Goal: Task Accomplishment & Management: Manage account settings

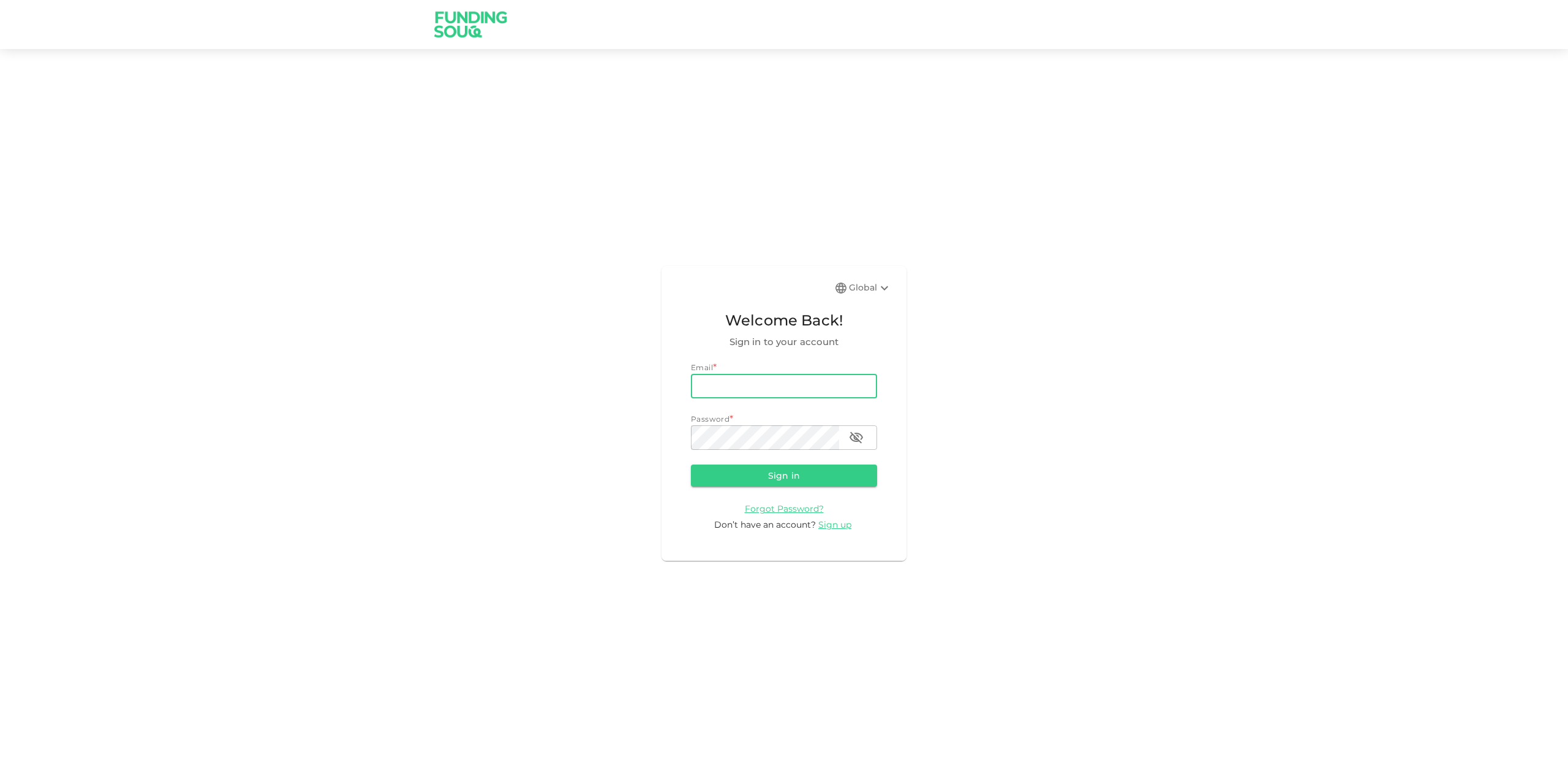
click at [833, 375] on input "email" at bounding box center [784, 386] width 186 height 24
type input "[EMAIL_ADDRESS][DOMAIN_NAME]"
click at [833, 476] on button "Sign in" at bounding box center [784, 476] width 186 height 22
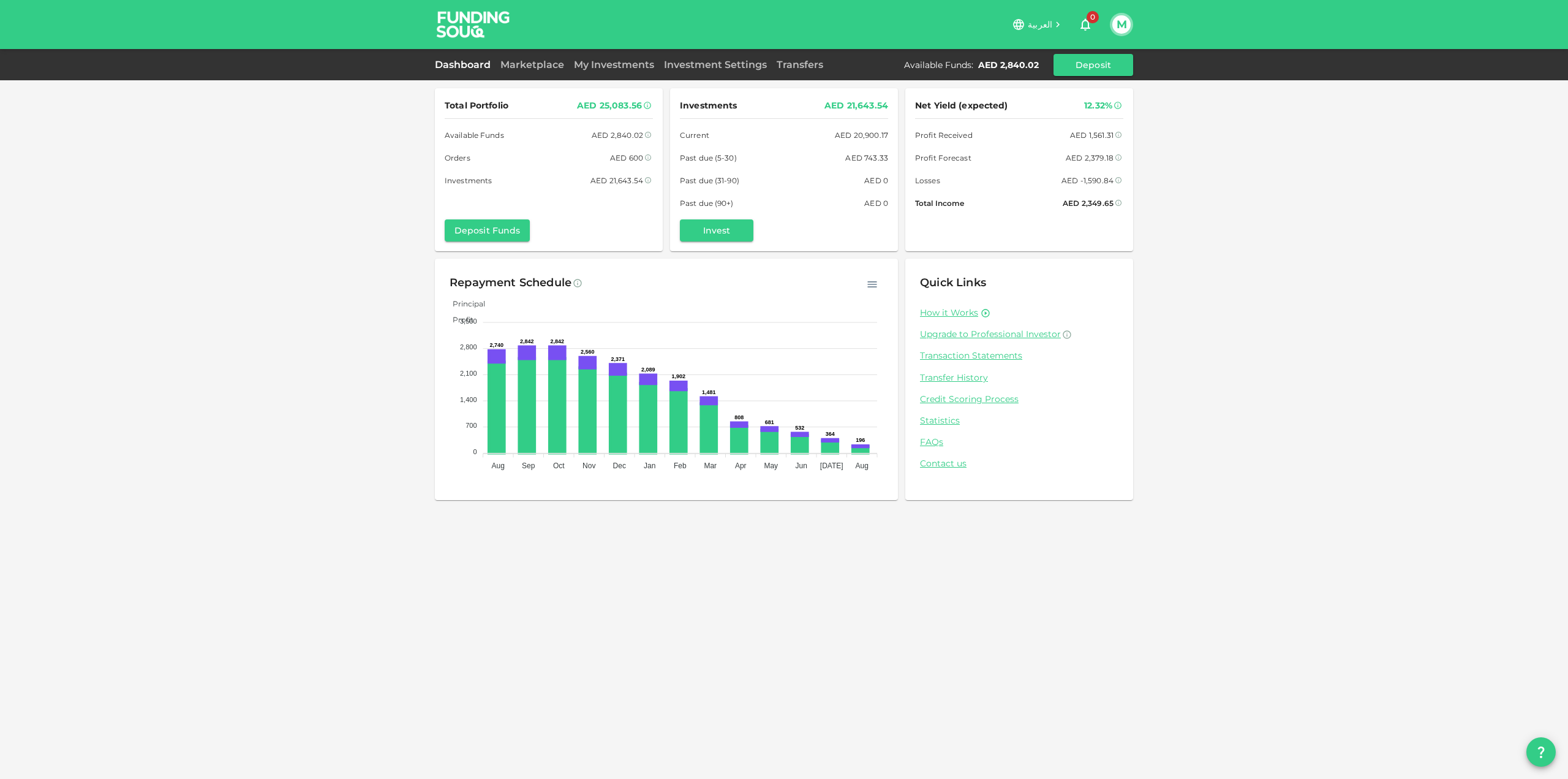
click at [594, 60] on link "My Investments" at bounding box center [614, 64] width 90 height 12
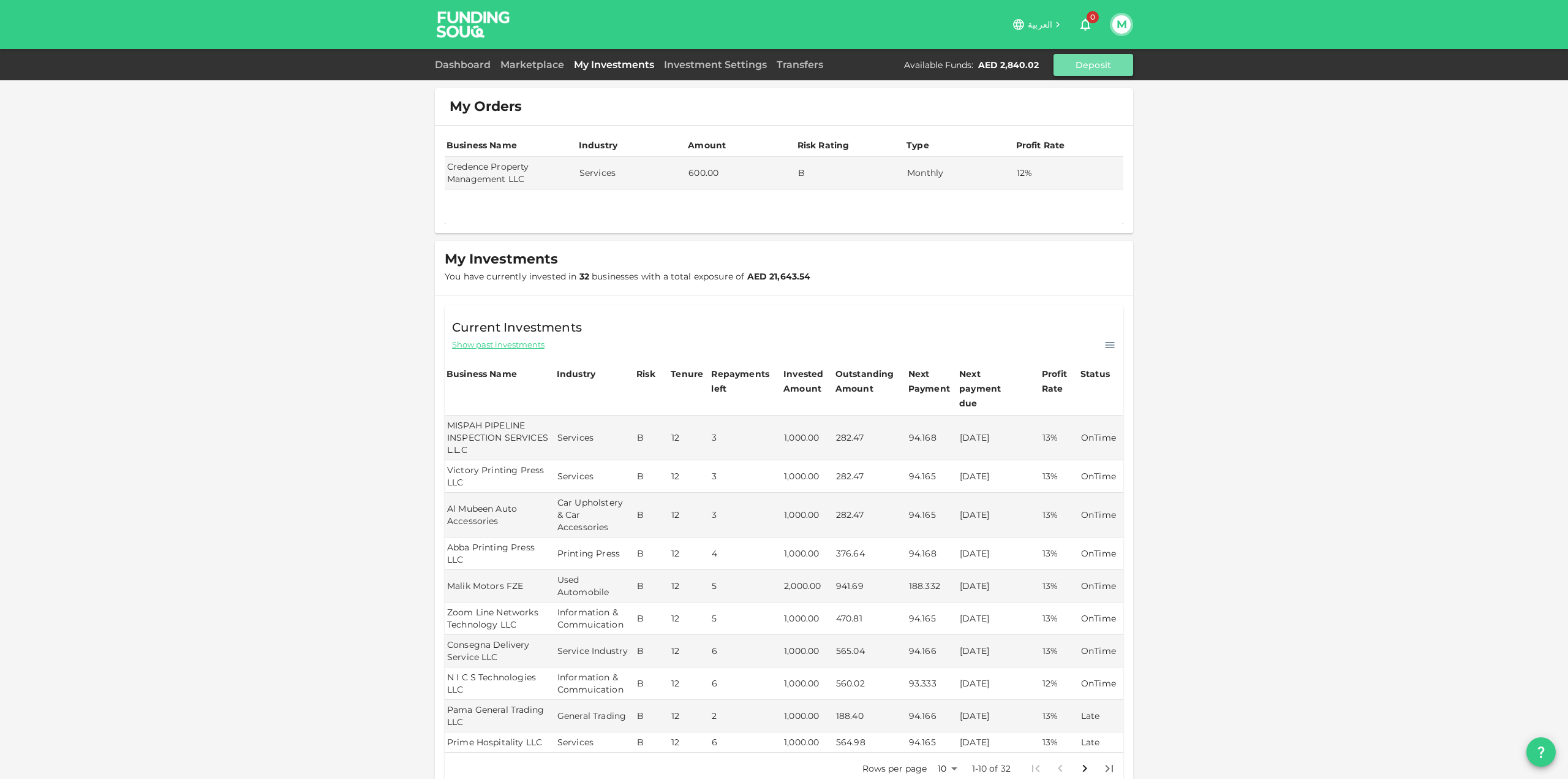
click at [1070, 63] on button "Deposit" at bounding box center [1093, 65] width 79 height 22
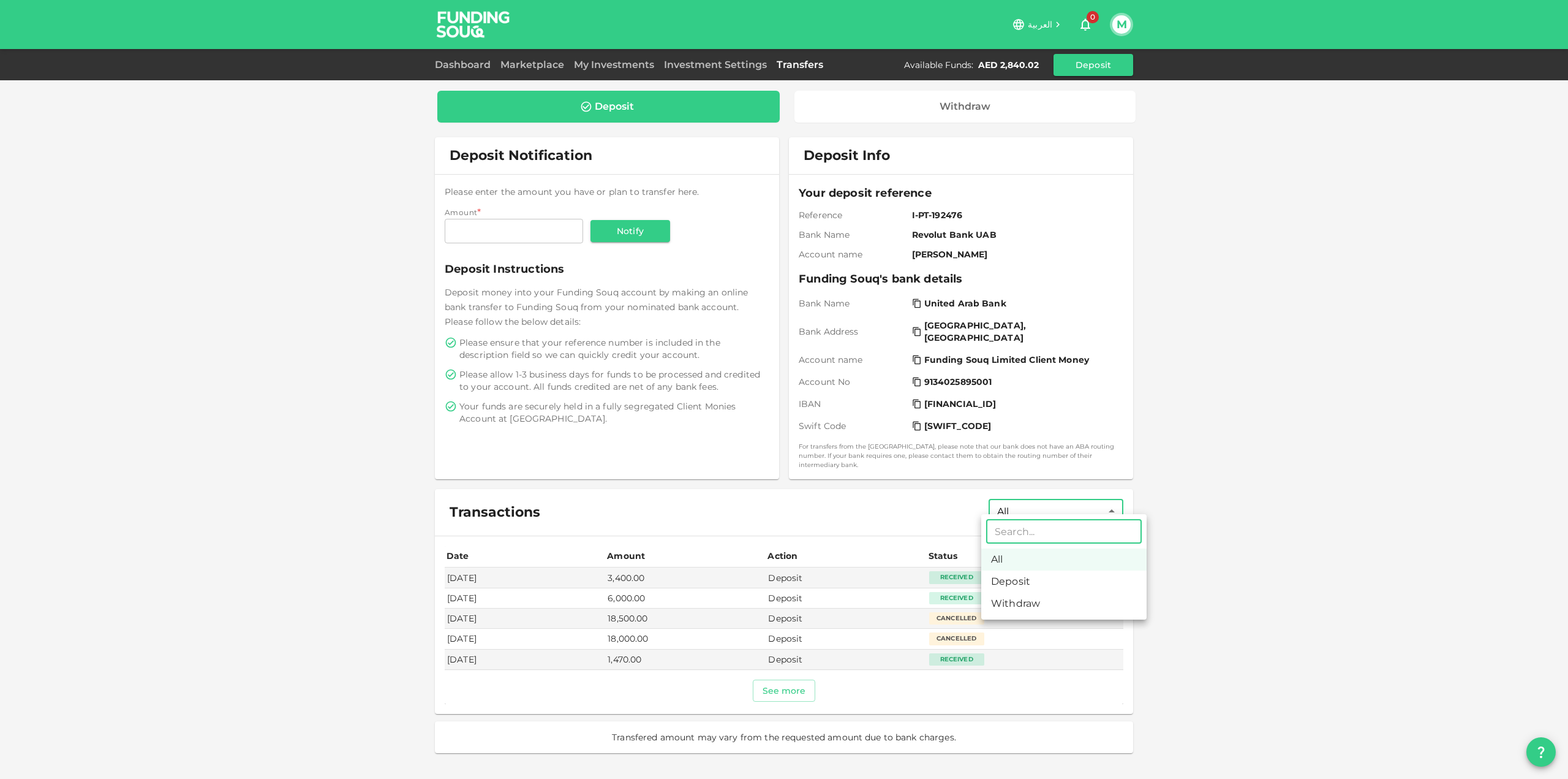
click at [1064, 504] on body "العربية 0 M Dashboard Marketplace My Investments Investment Settings Transfers …" at bounding box center [784, 390] width 1568 height 779
click at [1064, 502] on div at bounding box center [784, 390] width 1568 height 779
click at [793, 684] on button "See more" at bounding box center [784, 691] width 63 height 22
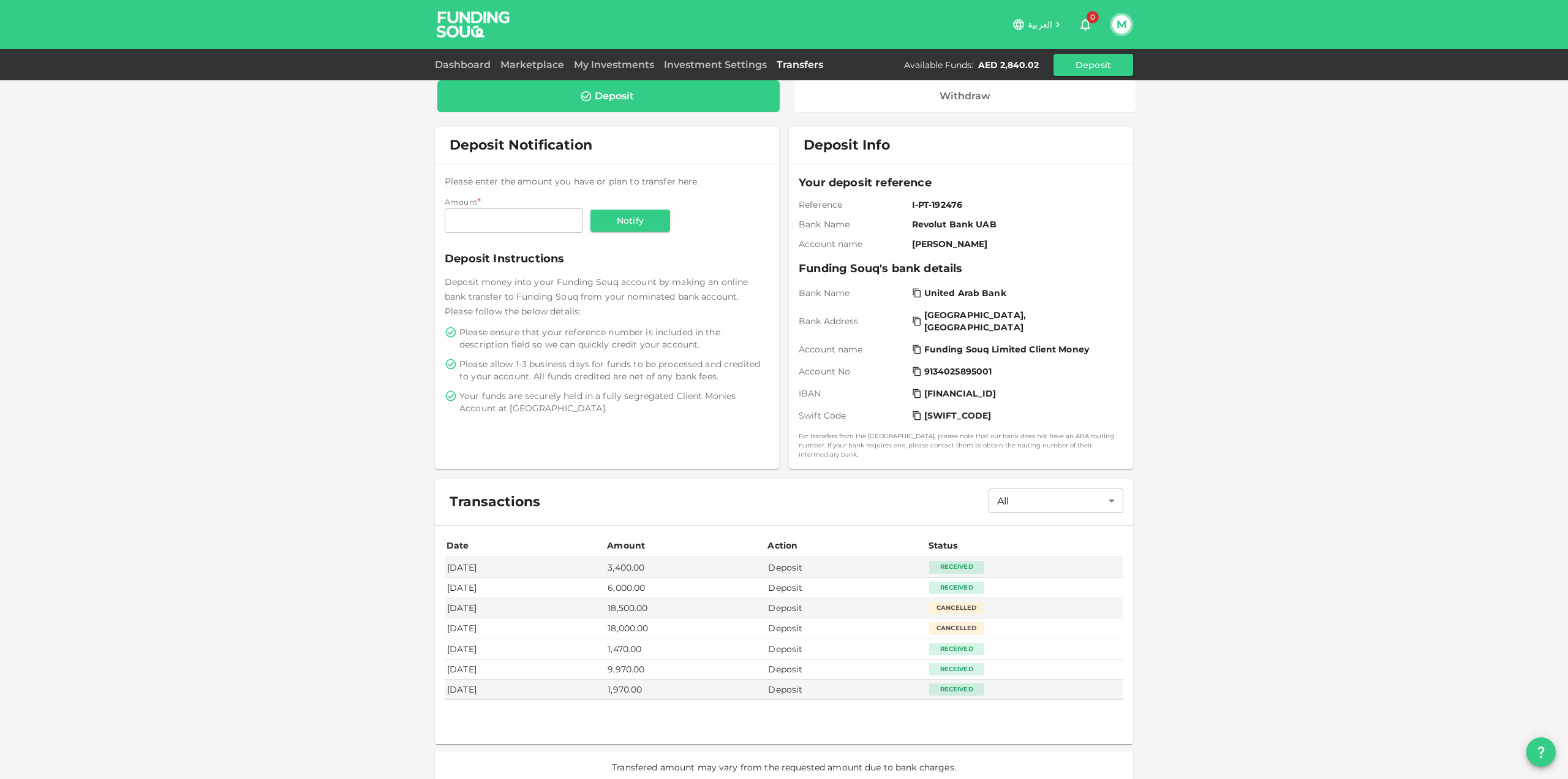
scroll to position [13, 0]
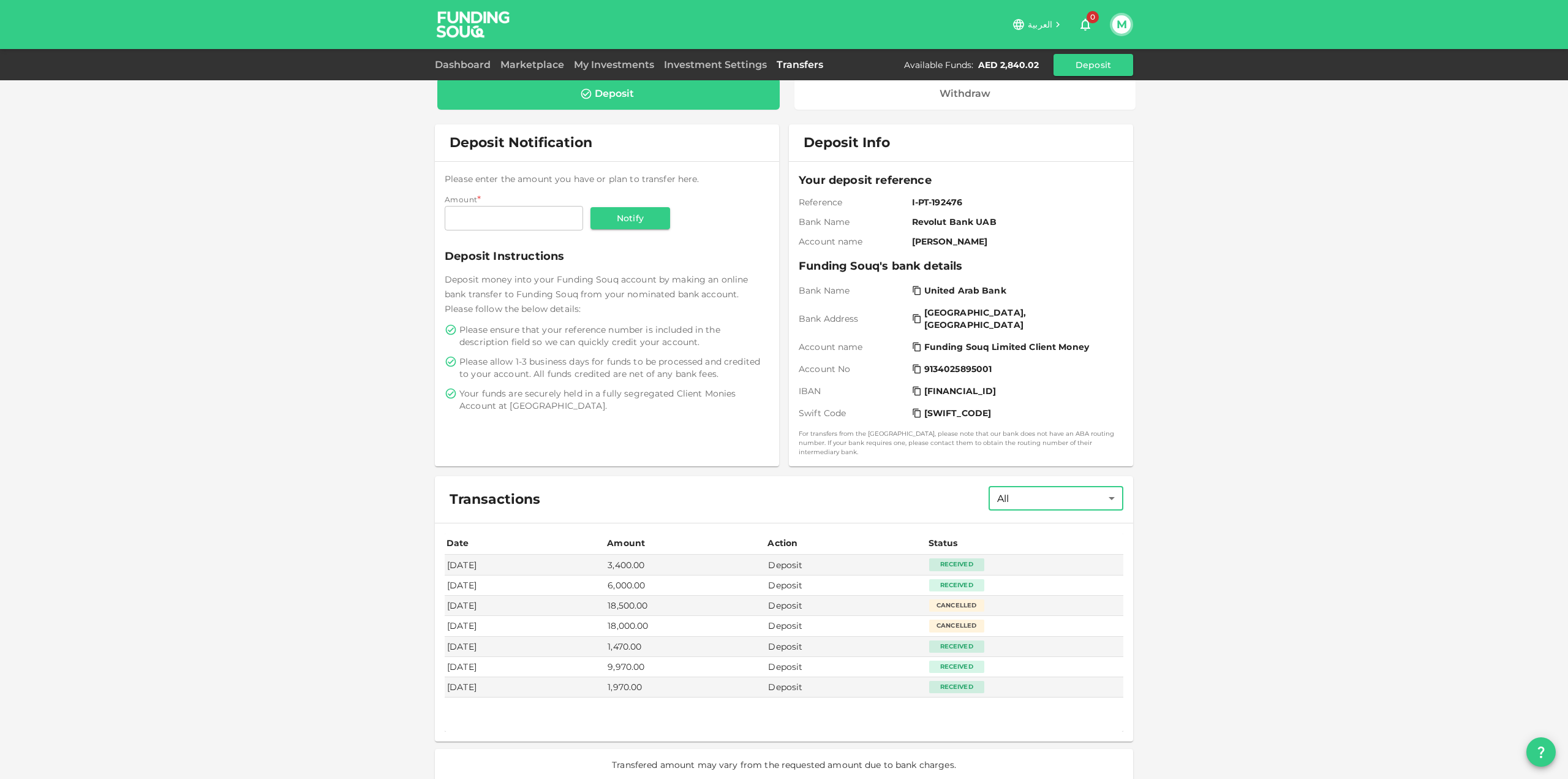
click at [1030, 488] on body "العربية 0 M Dashboard Marketplace My Investments Investment Settings Transfers …" at bounding box center [784, 390] width 1568 height 779
click at [1022, 554] on li "All" at bounding box center [1059, 547] width 166 height 22
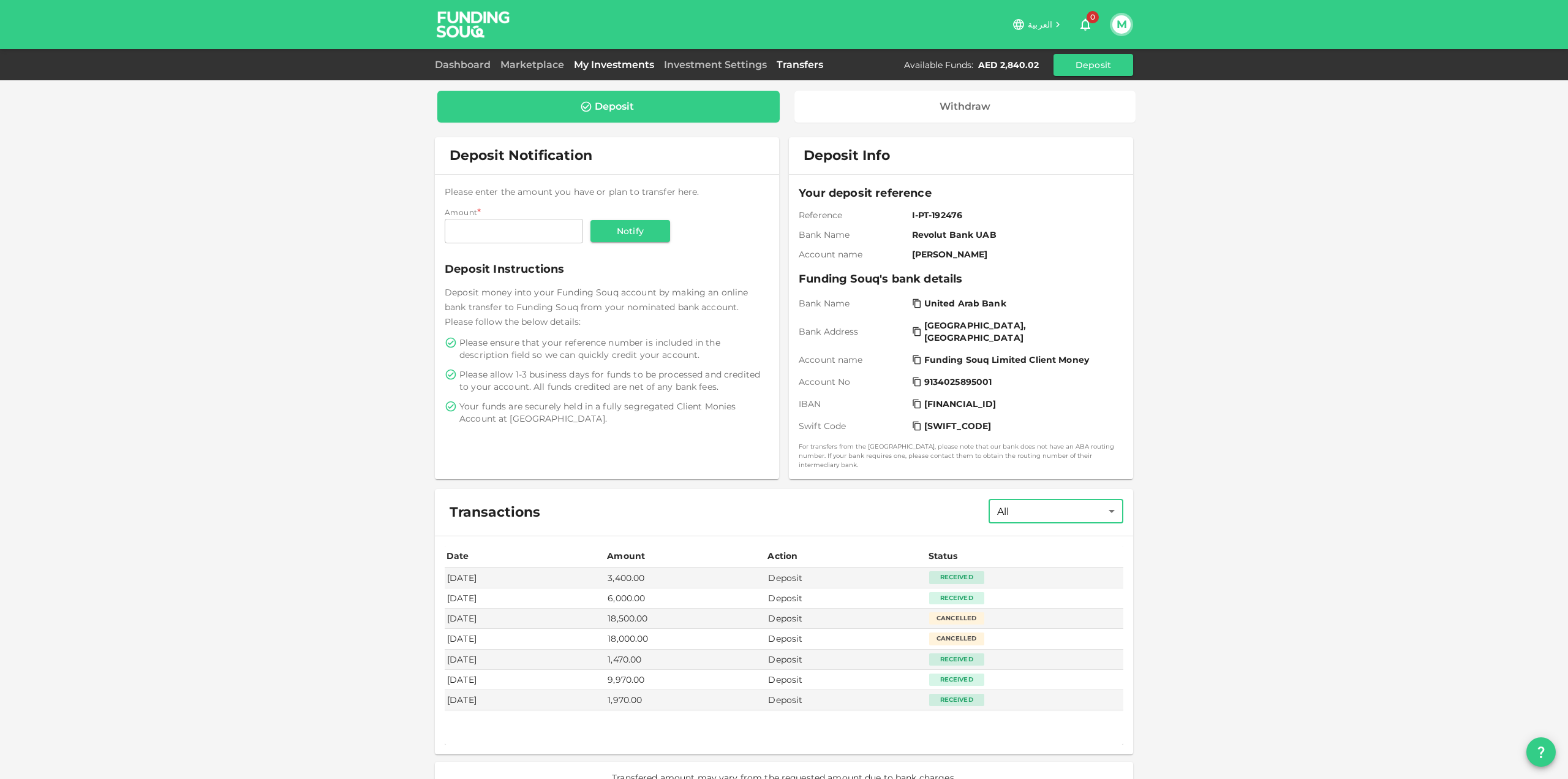
click at [622, 60] on link "My Investments" at bounding box center [614, 64] width 90 height 12
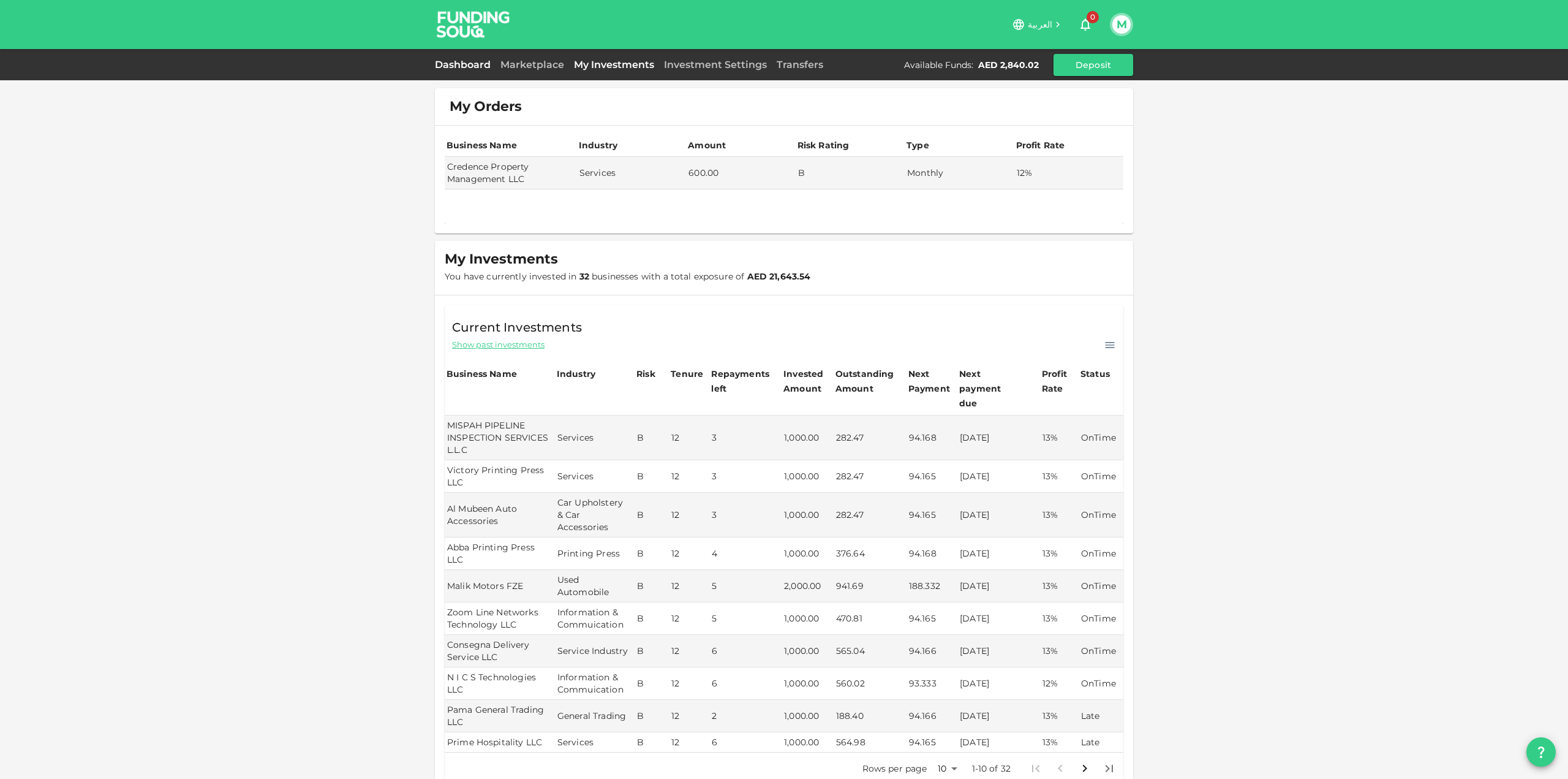
click at [474, 68] on link "Dashboard" at bounding box center [465, 64] width 60 height 12
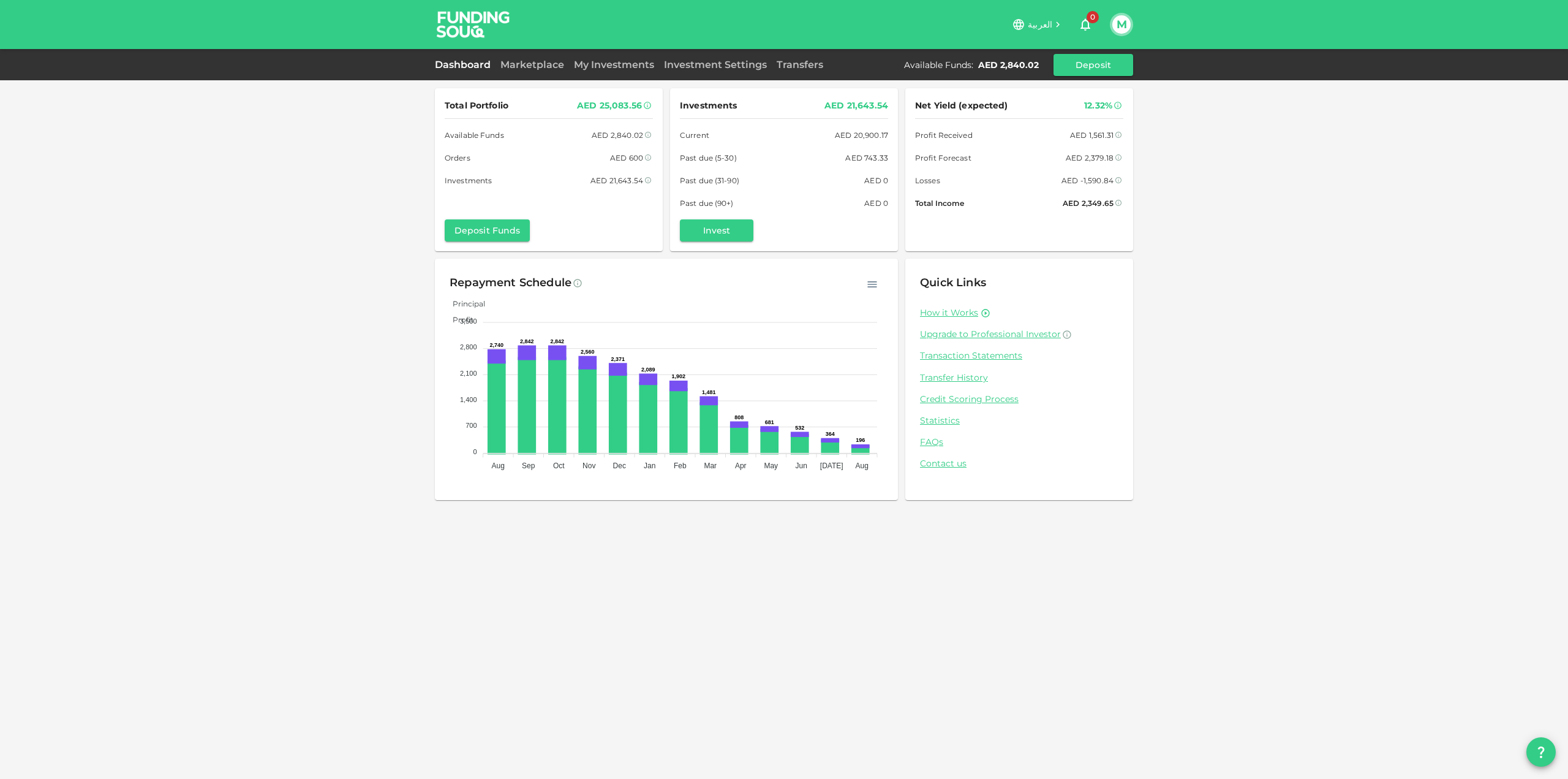
click at [980, 64] on div "AED 2,840.02" at bounding box center [1008, 65] width 60 height 13
click at [800, 63] on link "Transfers" at bounding box center [800, 64] width 57 height 12
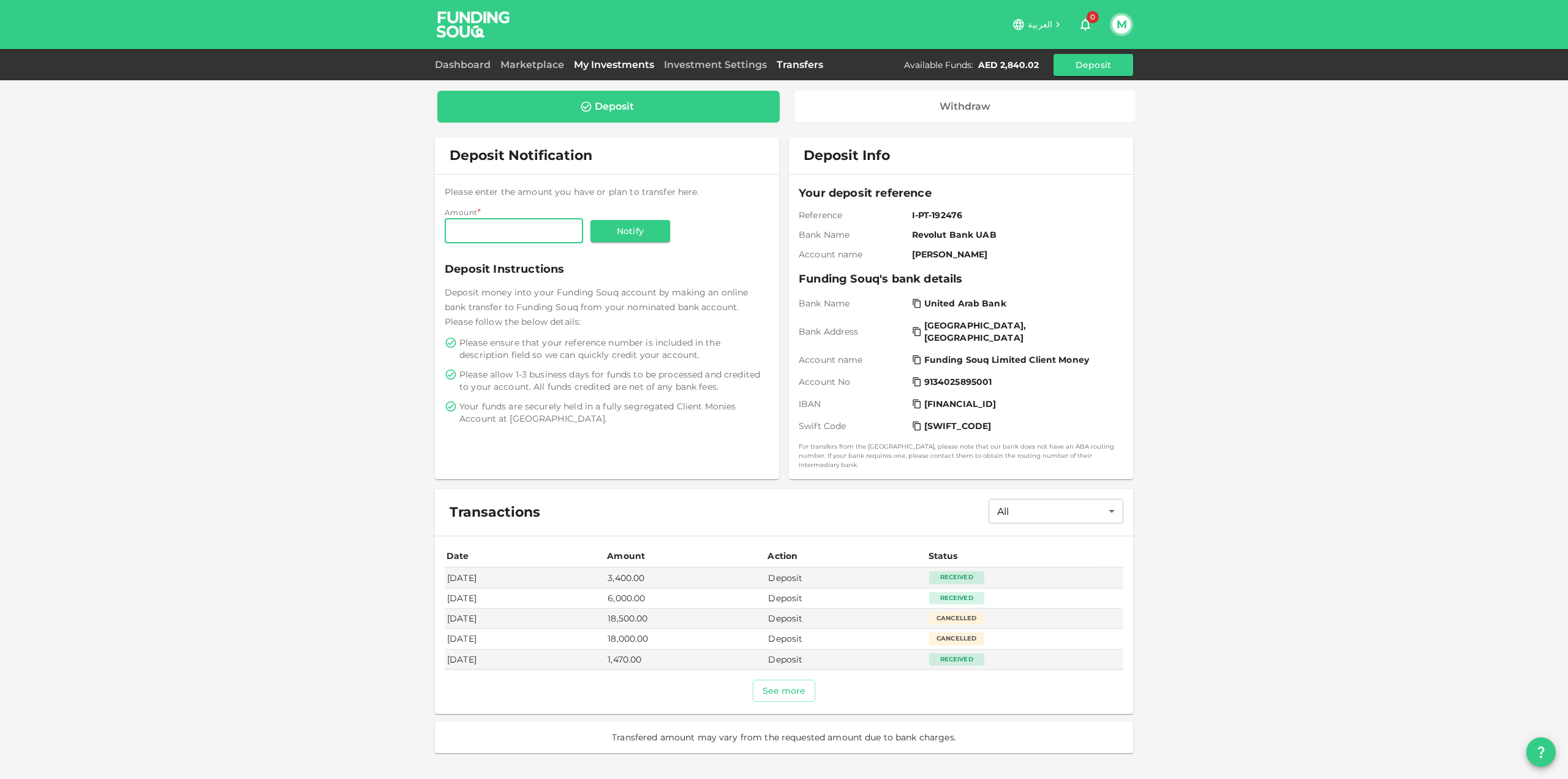
click at [619, 64] on link "My Investments" at bounding box center [614, 64] width 90 height 12
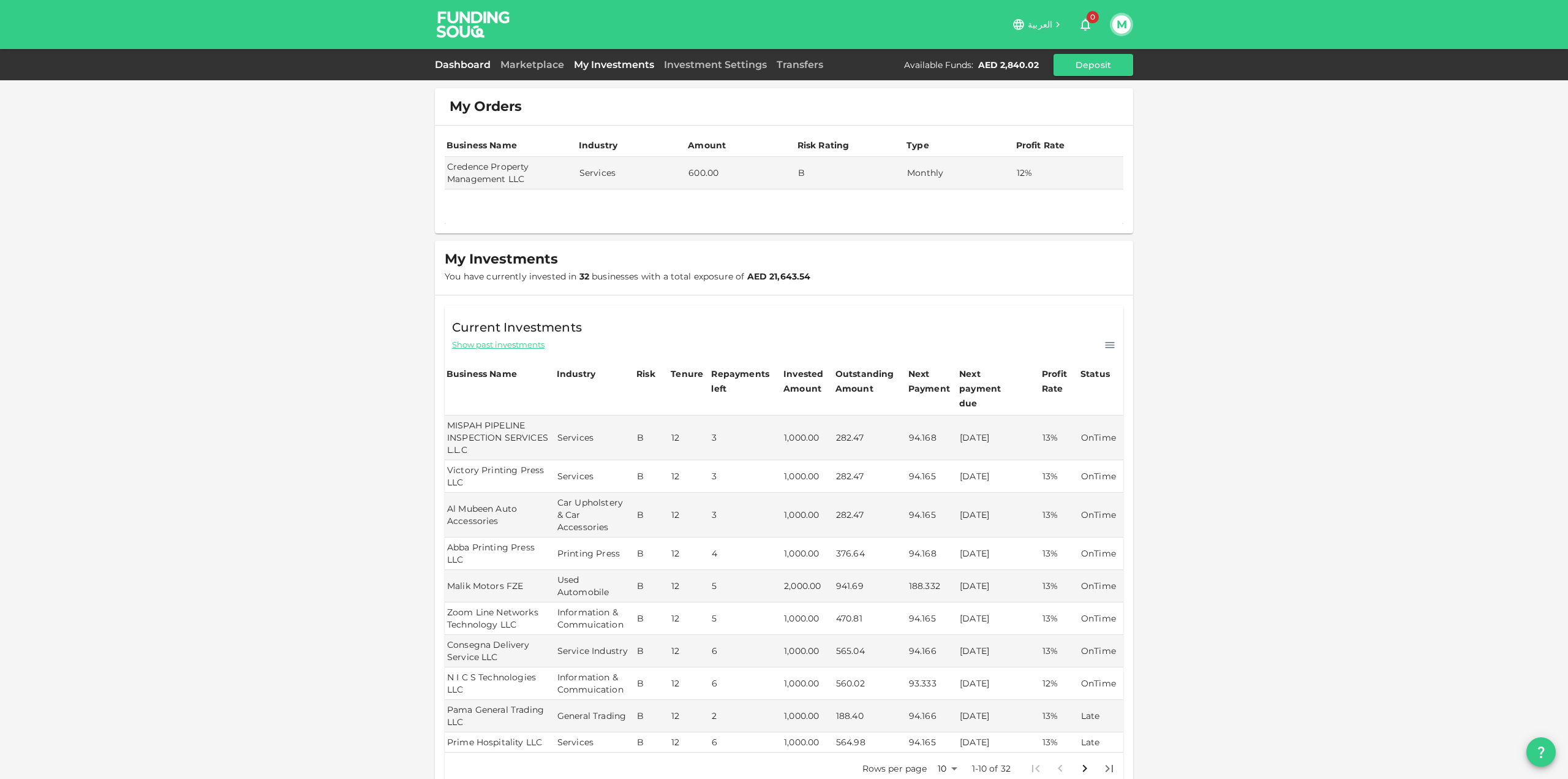
click at [483, 68] on link "Dashboard" at bounding box center [465, 64] width 60 height 12
